Goal: Book appointment/travel/reservation

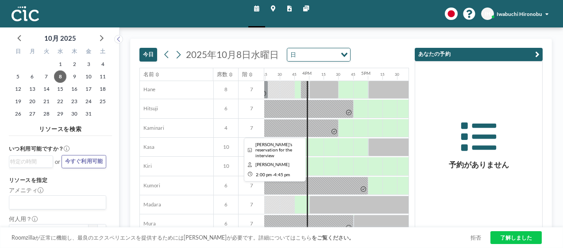
scroll to position [0, 892]
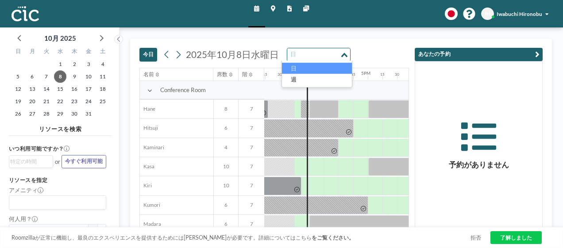
click at [340, 58] on div "Loading..." at bounding box center [345, 54] width 10 height 12
click at [343, 58] on div "Loading..." at bounding box center [345, 54] width 10 height 12
click at [178, 55] on icon at bounding box center [179, 55] width 4 height 8
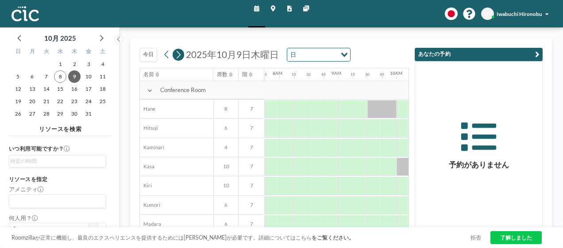
scroll to position [0, 489]
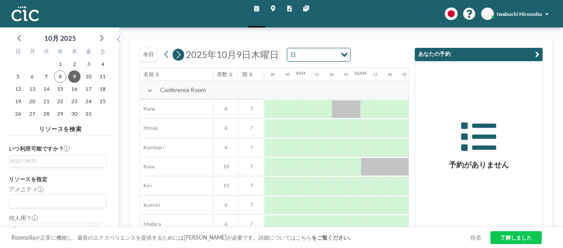
click at [180, 57] on icon at bounding box center [178, 54] width 7 height 11
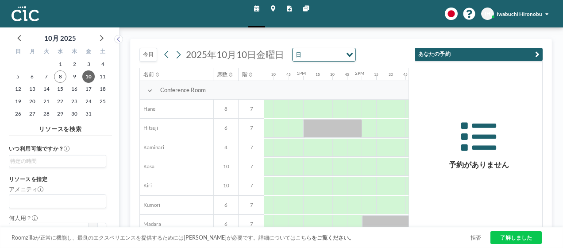
scroll to position [0, 723]
click at [178, 54] on icon at bounding box center [178, 54] width 7 height 11
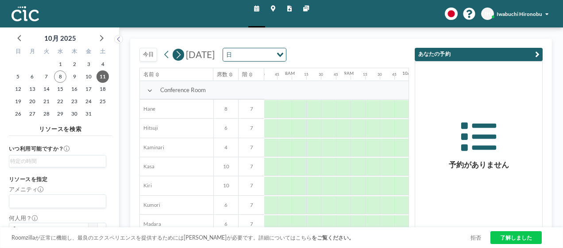
scroll to position [0, 446]
click at [180, 55] on icon at bounding box center [178, 54] width 7 height 11
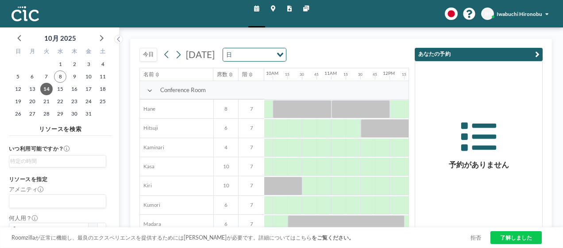
scroll to position [0, 564]
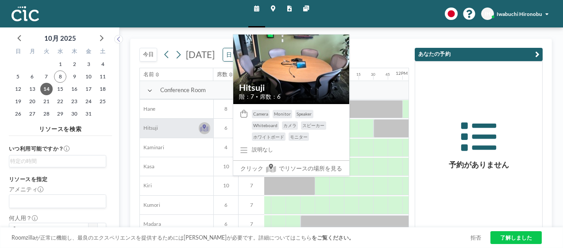
click at [206, 130] on icon at bounding box center [204, 128] width 8 height 5
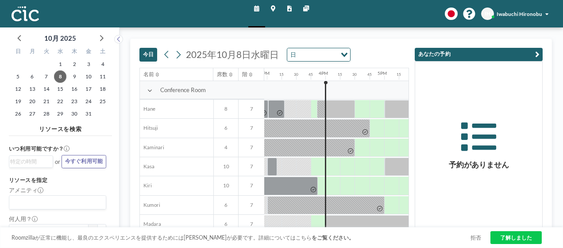
scroll to position [0, 892]
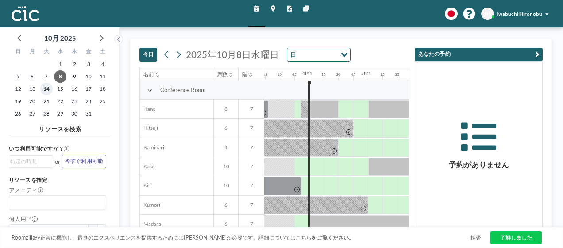
click at [49, 88] on span "14" at bounding box center [46, 89] width 12 height 12
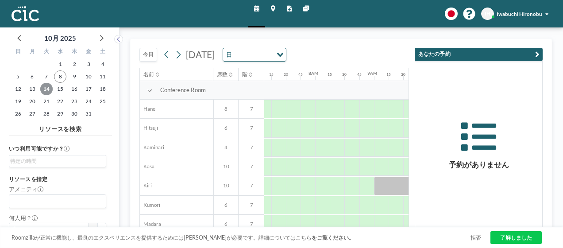
scroll to position [0, 446]
click at [399, 228] on div "Roomzillaが正常に機能し、最良のエクスペリエンスを提供するためにはクッキーが必要です。詳細についてはこちら をご覧ください。 拒否 了解しました" at bounding box center [281, 237] width 563 height 21
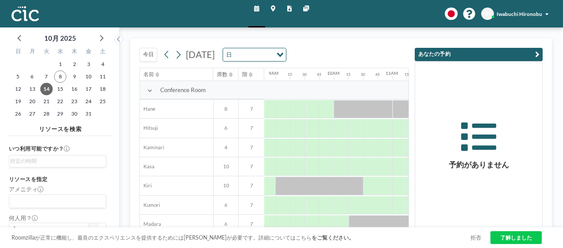
scroll to position [0, 517]
click at [337, 132] on div at bounding box center [340, 128] width 15 height 18
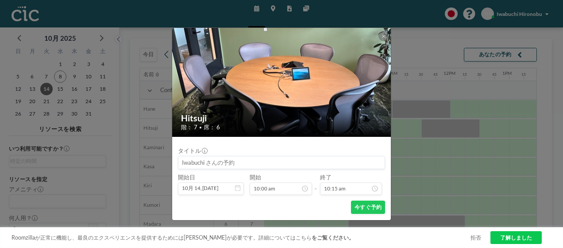
click at [337, 132] on div "Hitsuji 階： 7 • 席： 6" at bounding box center [282, 122] width 220 height 30
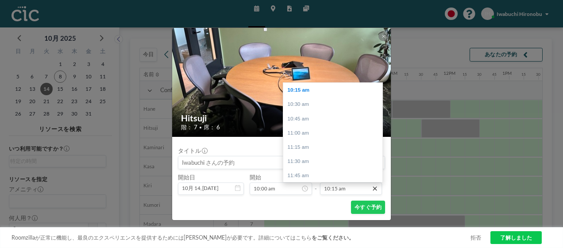
click at [375, 187] on icon at bounding box center [374, 188] width 7 height 7
click at [306, 120] on div "10:45 am" at bounding box center [335, 119] width 104 height 14
type input "10:45 am"
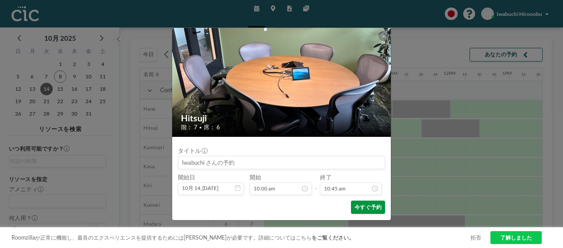
scroll to position [613, 0]
click at [372, 211] on button "今すぐ予約" at bounding box center [368, 207] width 34 height 13
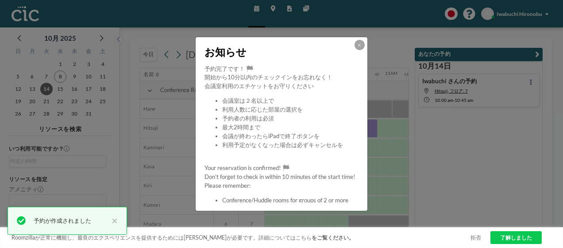
click at [385, 182] on div "お知らせ 予約完了です！ 🏁 開始から10分以内のチェックインをお忘れなく！ 会議室利用のエチケットをお守りください 会議室は２名以上で 利用人数に応じた部屋…" at bounding box center [281, 124] width 563 height 248
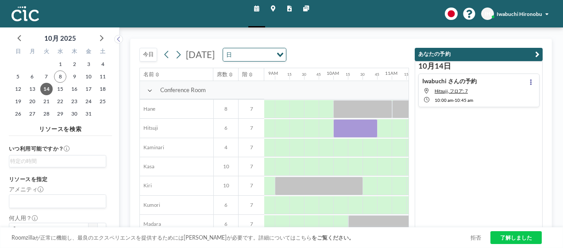
scroll to position [0, 517]
